Goal: Task Accomplishment & Management: Manage account settings

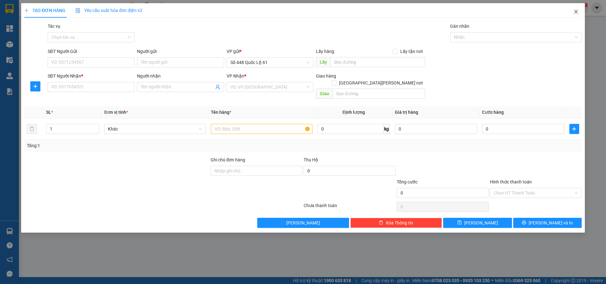
click at [578, 13] on span "Close" at bounding box center [576, 12] width 18 height 18
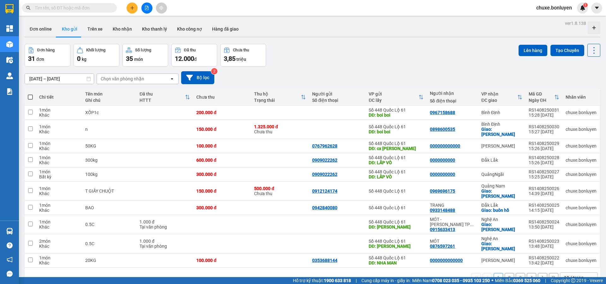
click at [505, 273] on button "2" at bounding box center [509, 277] width 9 height 9
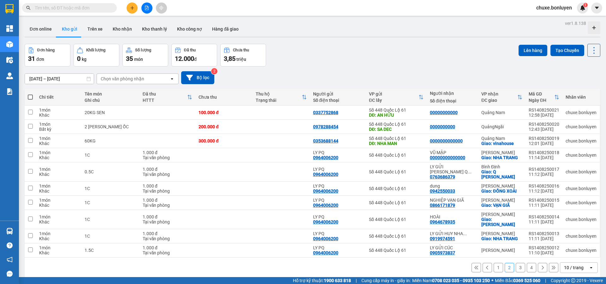
click at [516, 263] on button "3" at bounding box center [520, 267] width 9 height 9
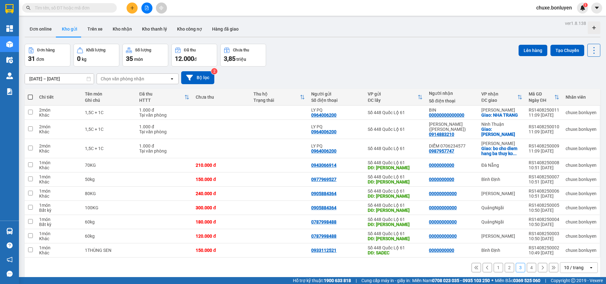
click at [528, 264] on button "4" at bounding box center [531, 267] width 9 height 9
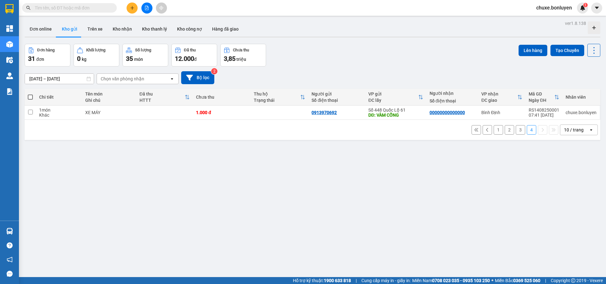
click at [516, 130] on button "3" at bounding box center [520, 129] width 9 height 9
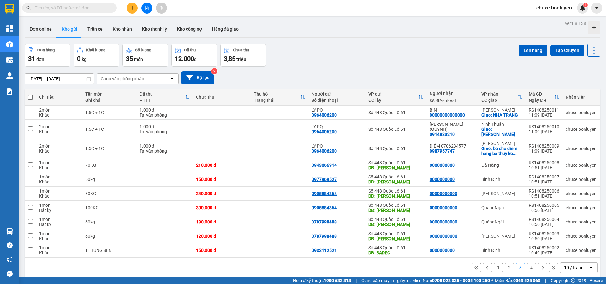
click at [494, 263] on button "1" at bounding box center [498, 267] width 9 height 9
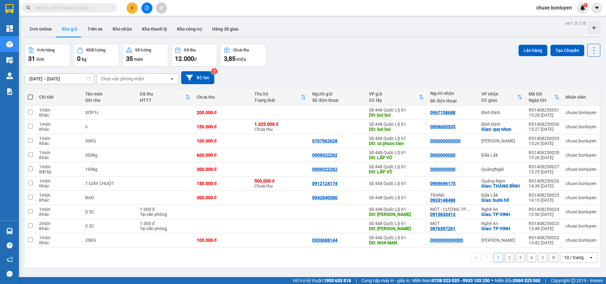
click at [507, 257] on button "2" at bounding box center [509, 257] width 9 height 9
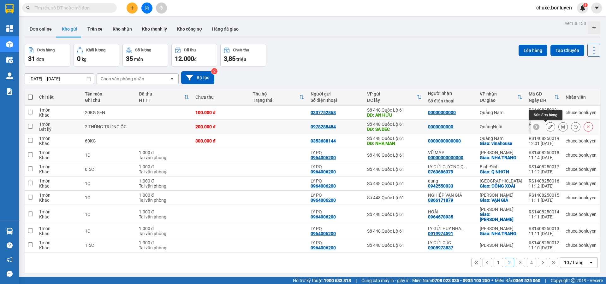
click at [548, 126] on icon at bounding box center [550, 127] width 4 height 4
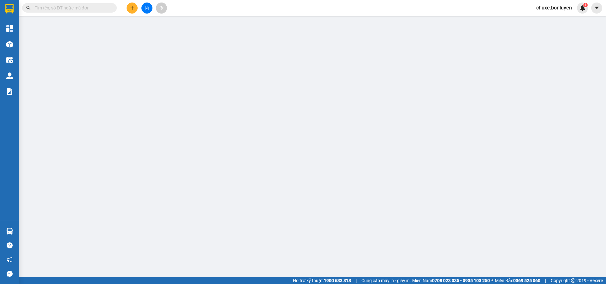
type input "0978288454"
type input "SA DEC"
type input "0000000000"
type input "200.000"
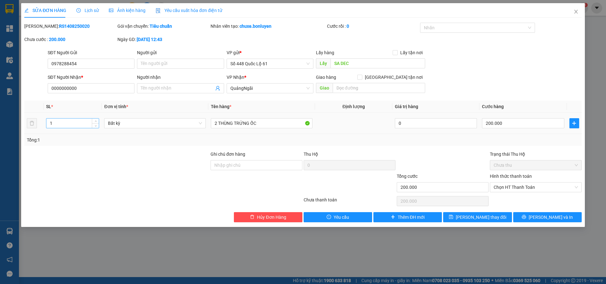
click at [67, 121] on input "1" at bounding box center [72, 123] width 52 height 9
type input "2"
click at [477, 216] on span "Lưu thay đổi" at bounding box center [481, 217] width 50 height 7
